Goal: Check status: Check status

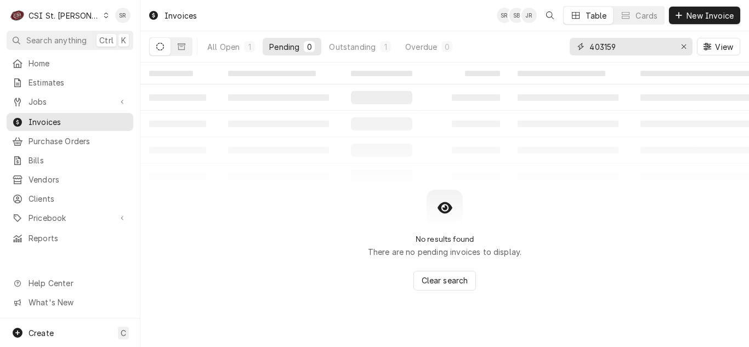
drag, startPoint x: 615, startPoint y: 43, endPoint x: 553, endPoint y: 37, distance: 61.7
click at [553, 37] on div "All Open 1 Pending 0 Outstanding 1 Overdue 0 403159 View" at bounding box center [444, 46] width 591 height 31
type input "402573"
click at [429, 49] on div "Overdue" at bounding box center [421, 47] width 32 height 12
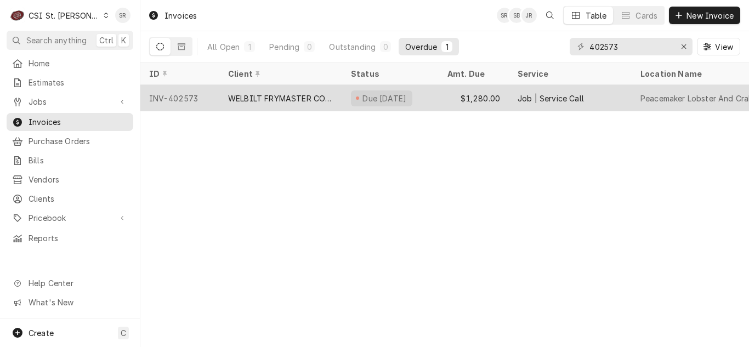
click at [289, 96] on div "WELBILT FRYMASTER CORPORATION" at bounding box center [280, 99] width 105 height 12
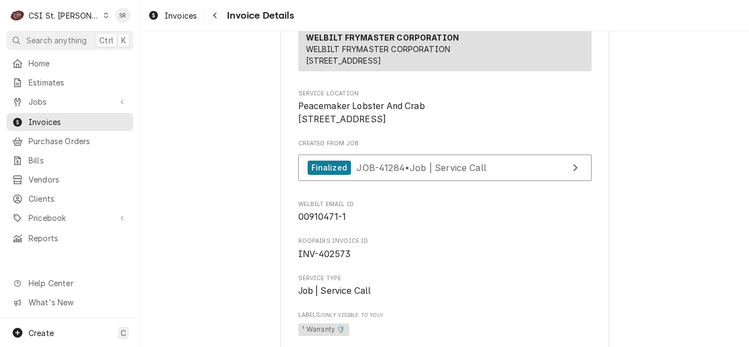
scroll to position [184, 0]
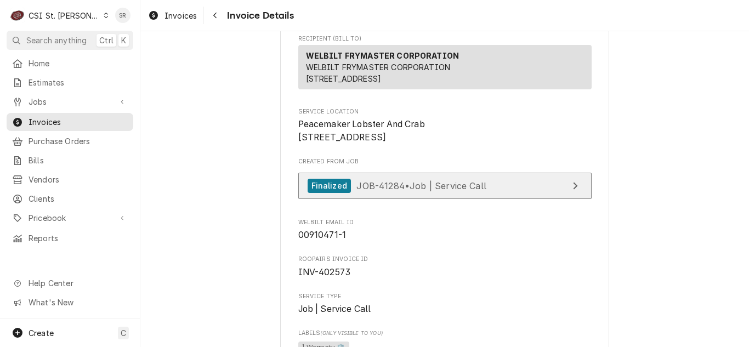
click at [472, 191] on span "JOB-41284 • Job | Service Call" at bounding box center [422, 185] width 130 height 11
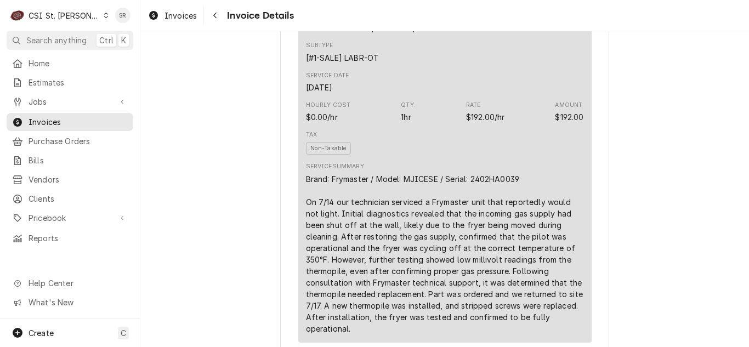
scroll to position [735, 0]
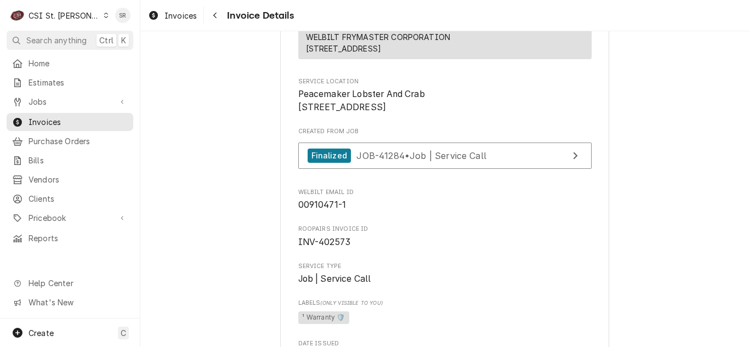
scroll to position [202, 0]
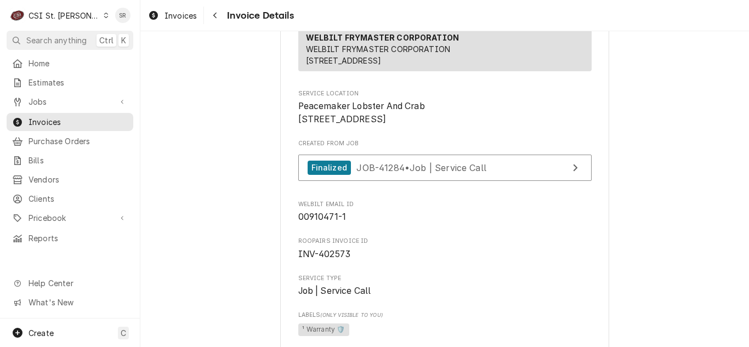
click at [553, 261] on span "INV-402573" at bounding box center [444, 254] width 293 height 13
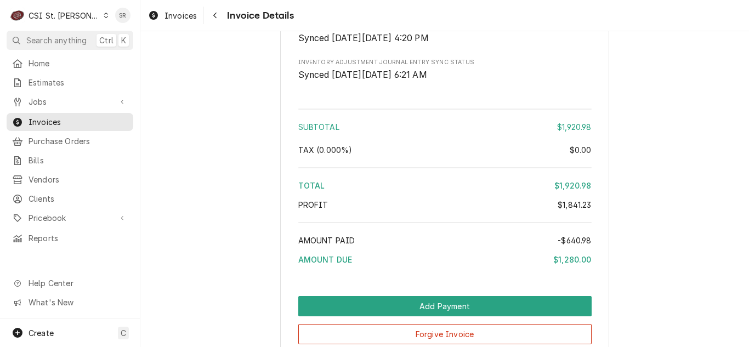
scroll to position [2813, 0]
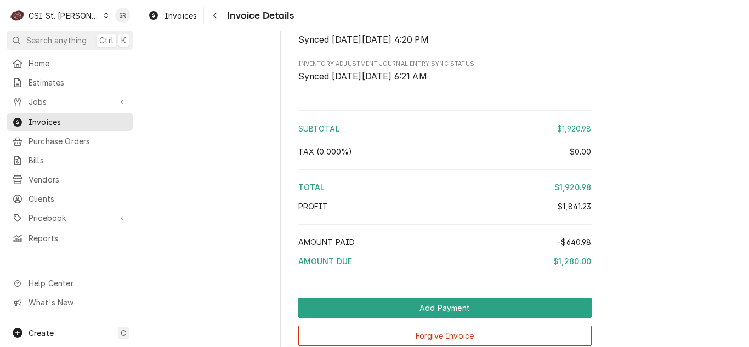
click at [479, 212] on div "Profit" at bounding box center [428, 207] width 260 height 12
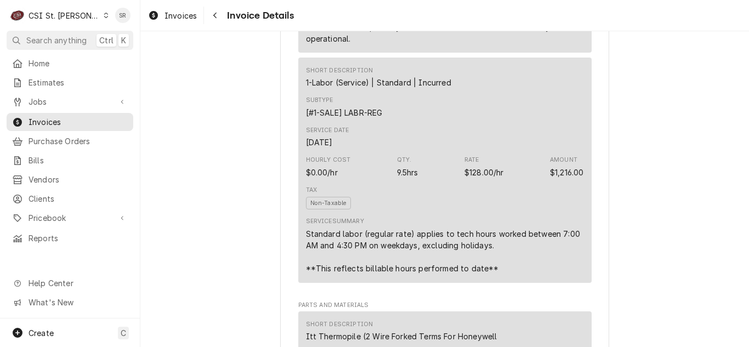
scroll to position [1036, 0]
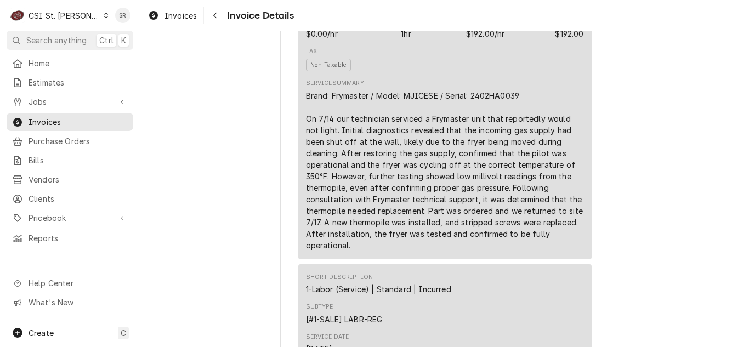
scroll to position [817, 0]
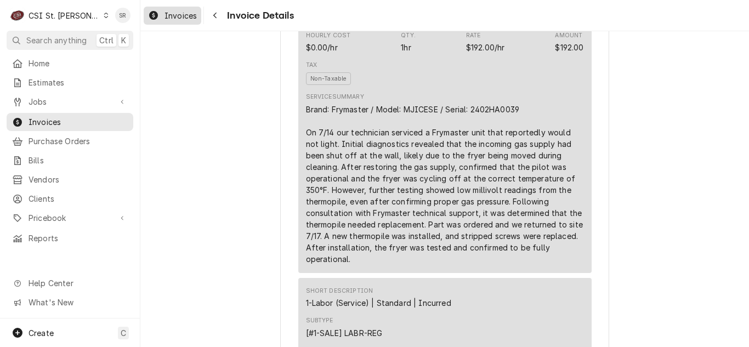
click at [180, 9] on div "Invoices" at bounding box center [172, 16] width 53 height 14
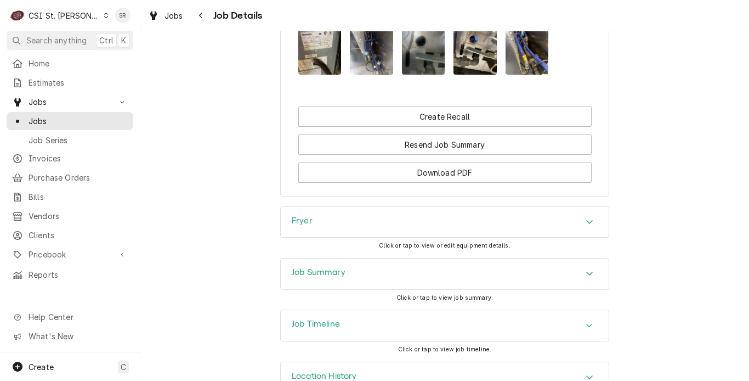
scroll to position [1310, 0]
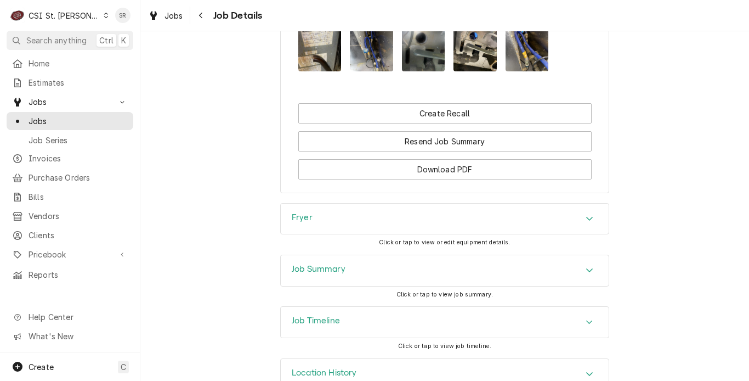
click at [536, 286] on div "Job Summary" at bounding box center [445, 270] width 328 height 31
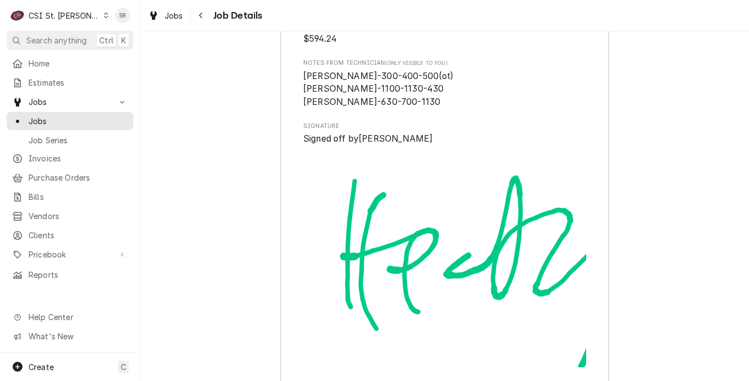
scroll to position [3549, 0]
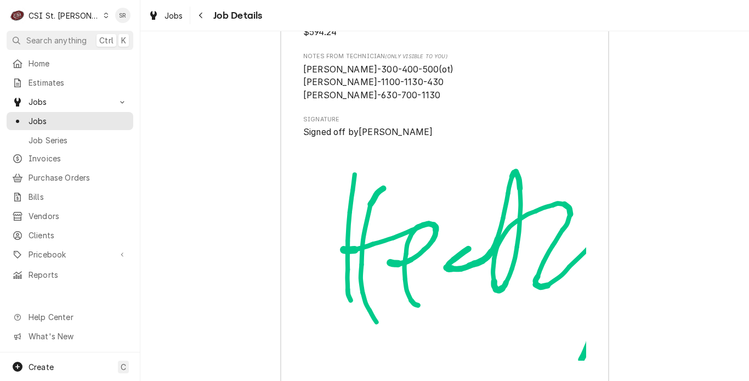
click at [499, 281] on img "Signator" at bounding box center [444, 250] width 283 height 222
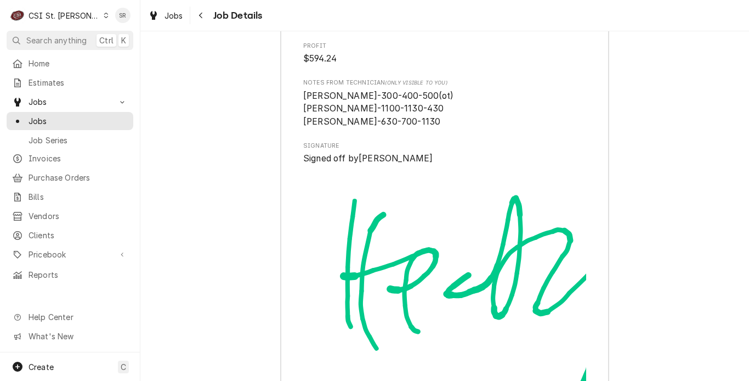
scroll to position [3505, 0]
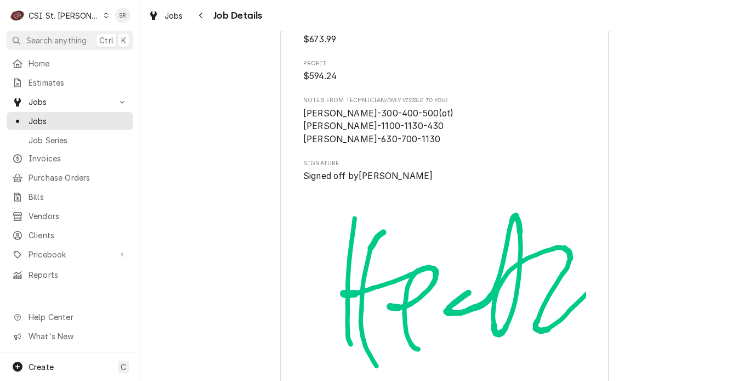
click at [513, 141] on span "courtney-300-400-500(ot) courtney-1100-1130-430 courtney-630-700-1130" at bounding box center [444, 126] width 283 height 39
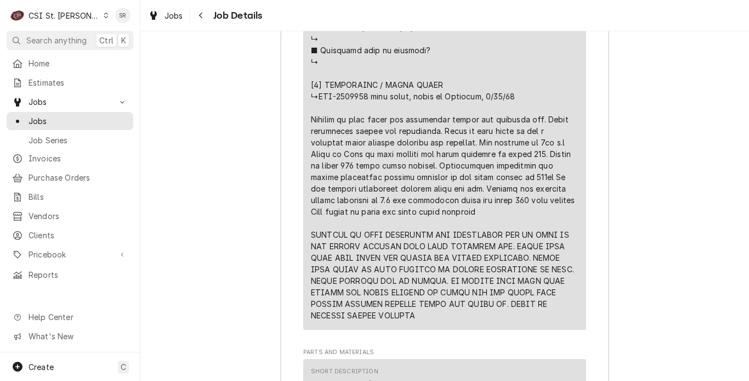
scroll to position [2803, 0]
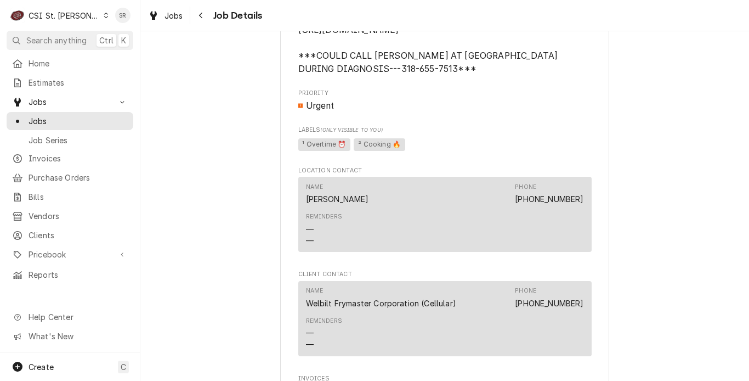
scroll to position [812, 0]
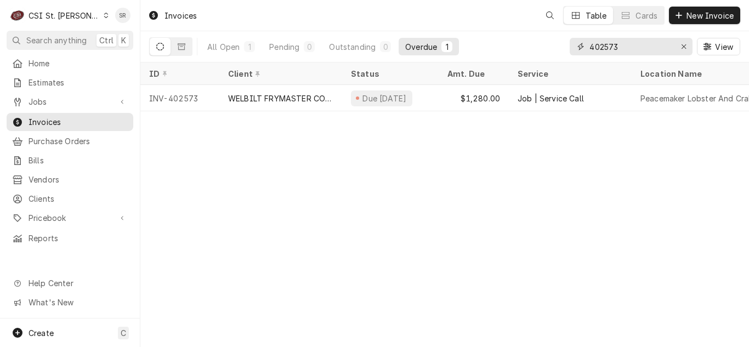
drag, startPoint x: 632, startPoint y: 48, endPoint x: 563, endPoint y: 42, distance: 69.4
click at [563, 42] on div "All Open 1 Pending 0 Outstanding 0 Overdue 1 402573 View" at bounding box center [444, 46] width 591 height 31
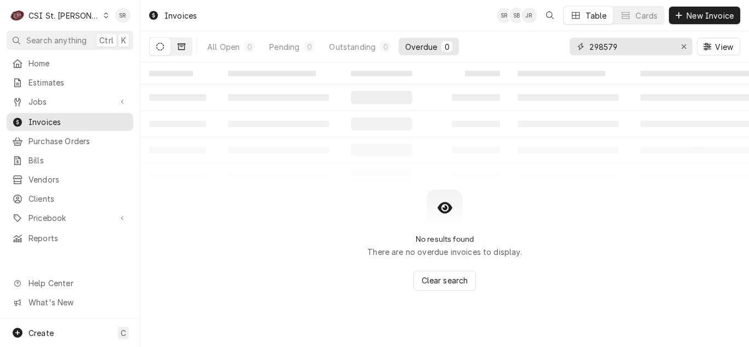
type input "298579"
click at [184, 49] on icon "Dynamic Content Wrapper" at bounding box center [182, 47] width 8 height 8
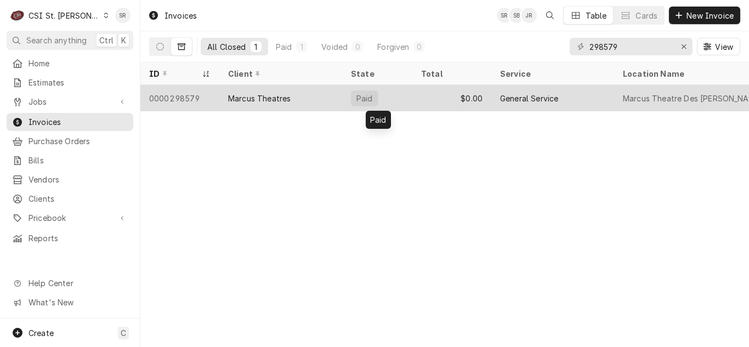
click at [404, 103] on div "Paid" at bounding box center [377, 98] width 70 height 26
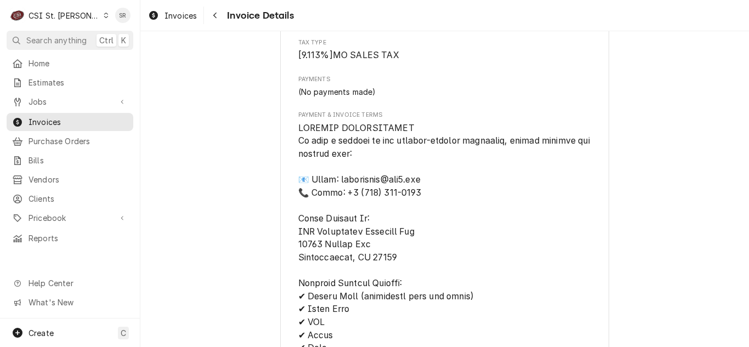
scroll to position [1975, 0]
